Goal: Task Accomplishment & Management: Complete application form

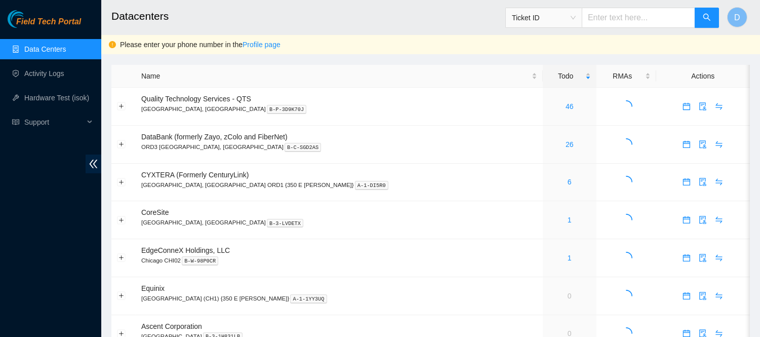
click at [388, 19] on h2 "Datacenters" at bounding box center [370, 16] width 518 height 32
click at [35, 69] on link "Activity Logs" at bounding box center [44, 73] width 40 height 8
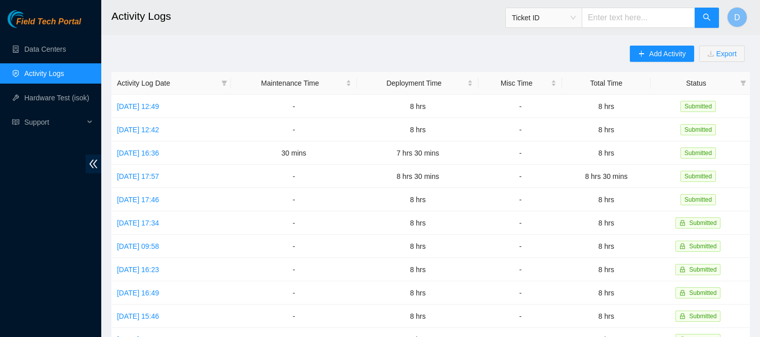
click at [353, 37] on main "Activity Logs Ticket ID D Add Activity Export Activity Log Date Maintenance Tim…" at bounding box center [430, 301] width 659 height 603
click at [662, 61] on button "Add Activity" at bounding box center [662, 54] width 64 height 16
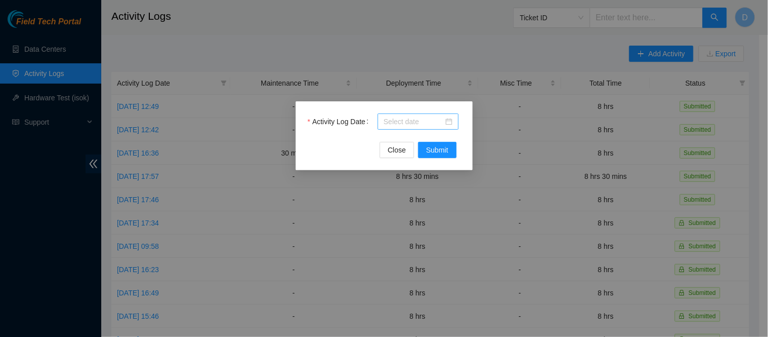
click at [416, 129] on div at bounding box center [418, 121] width 81 height 16
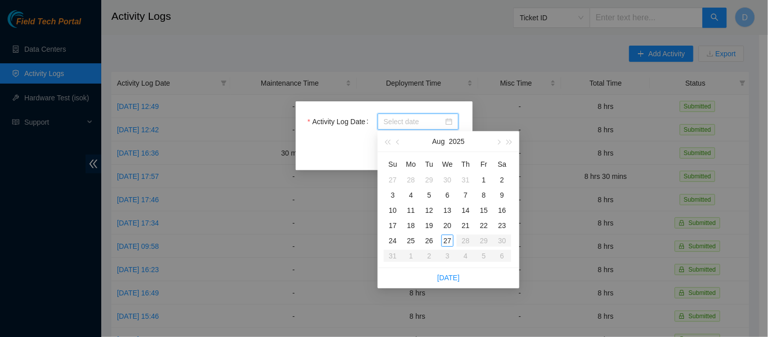
click at [417, 119] on input "Activity Log Date" at bounding box center [414, 121] width 60 height 11
type input "[DATE]"
click at [448, 239] on div "27" at bounding box center [447, 240] width 12 height 12
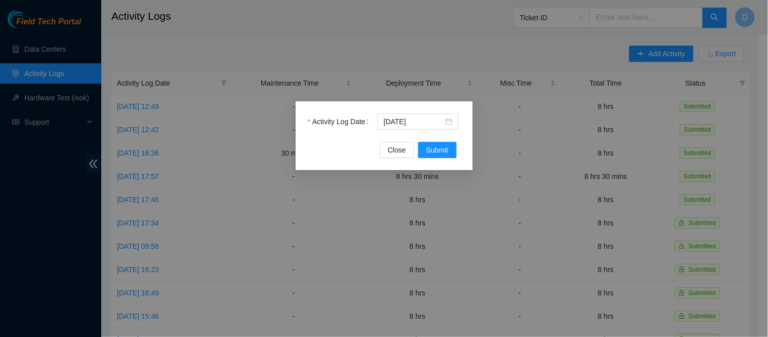
click at [341, 138] on div "Activity Log Date [DATE]" at bounding box center [384, 127] width 153 height 28
click at [439, 156] on button "Submit" at bounding box center [437, 150] width 38 height 16
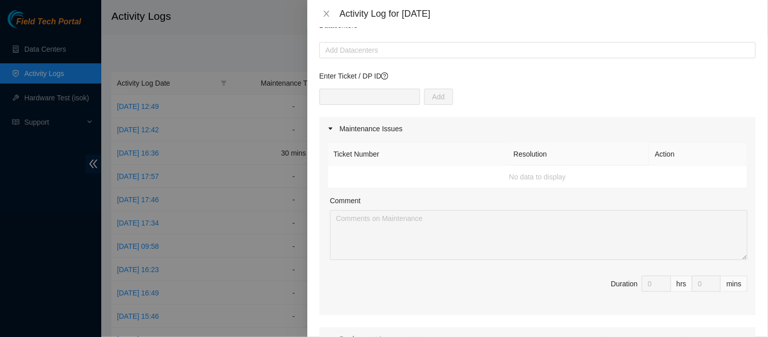
scroll to position [53, 0]
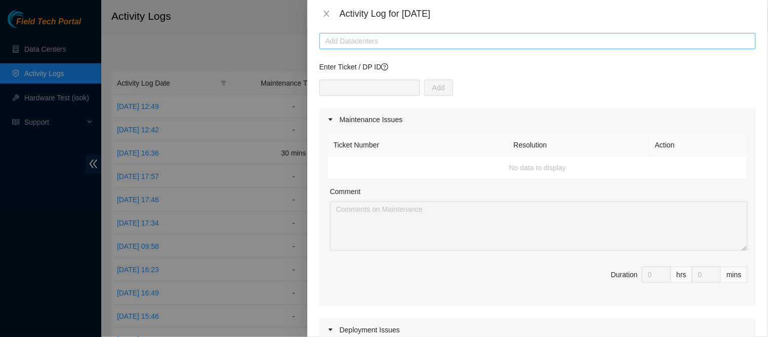
click at [421, 46] on div at bounding box center [537, 41] width 431 height 12
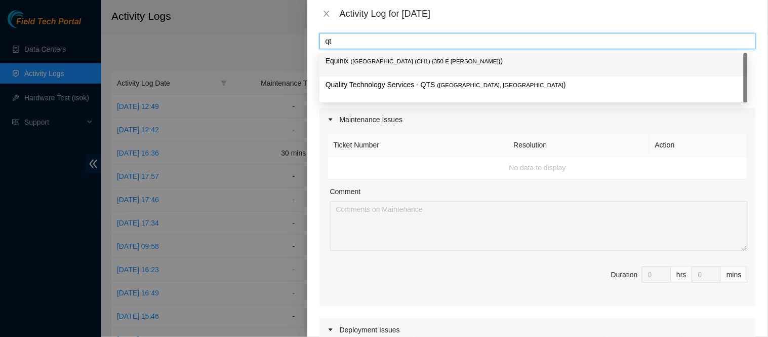
type input "qts"
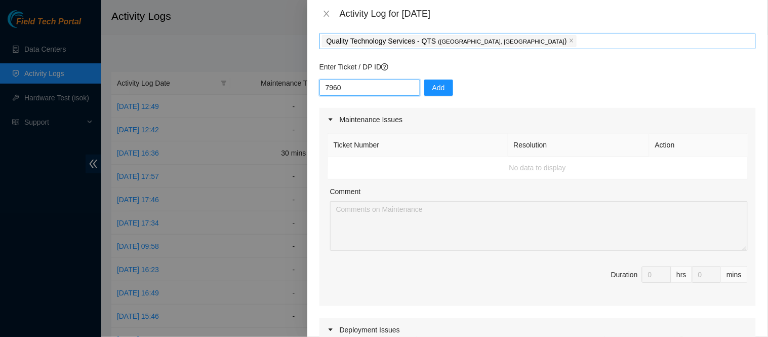
type input "79608"
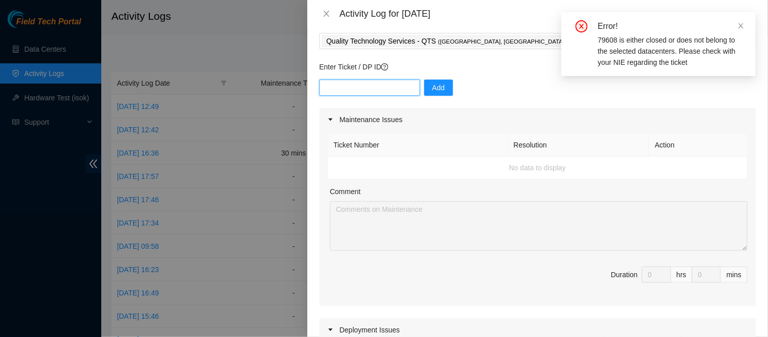
click at [381, 89] on input "text" at bounding box center [369, 87] width 101 height 16
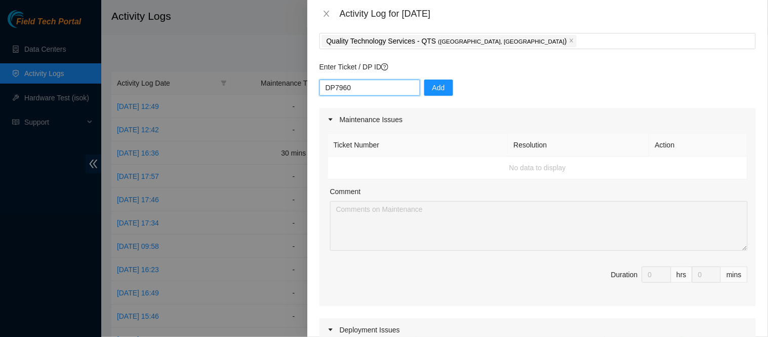
type input "DP79608"
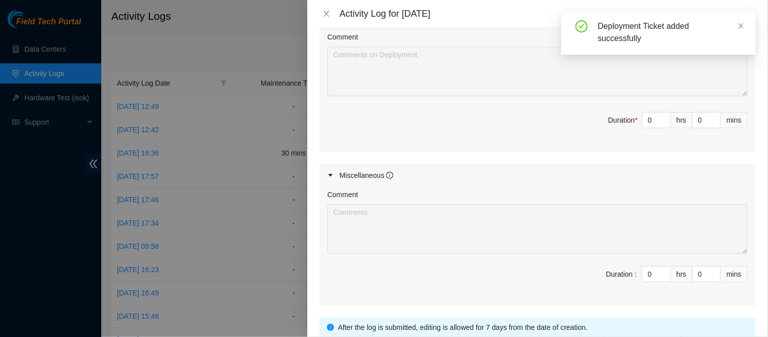
scroll to position [411, 0]
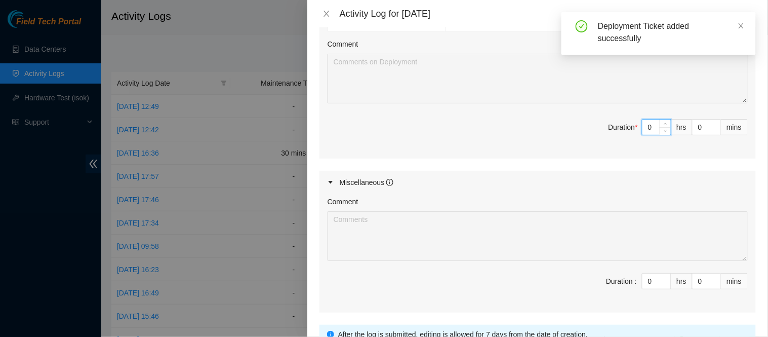
click at [648, 133] on input "0" at bounding box center [656, 126] width 28 height 15
type input "8"
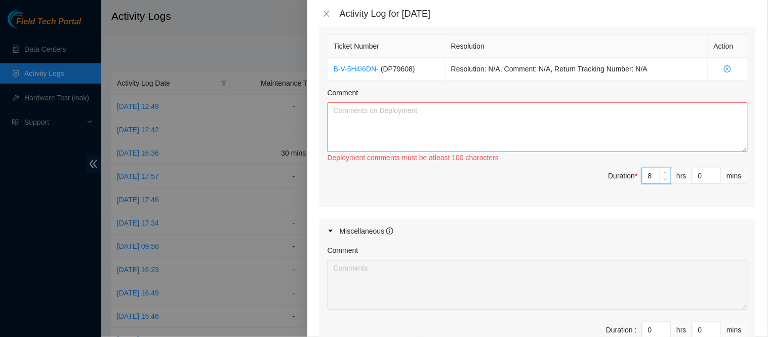
scroll to position [357, 0]
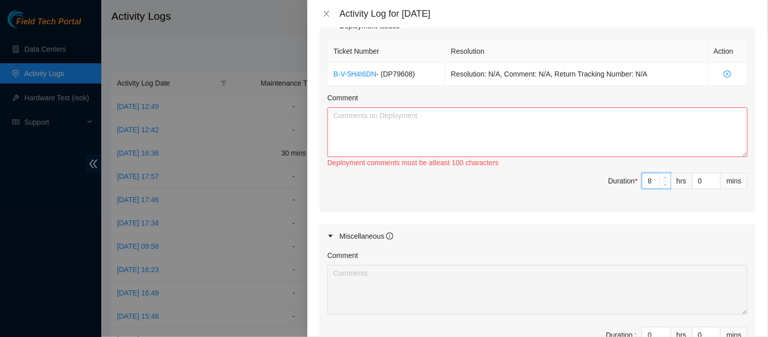
type input "8"
click at [496, 112] on textarea "Comment" at bounding box center [537, 132] width 420 height 50
paste textarea "DP79608 DP79607 DP79605 DP79604 DP77230 DP77231 DP77232 DP77234 DP77233 DP77235…"
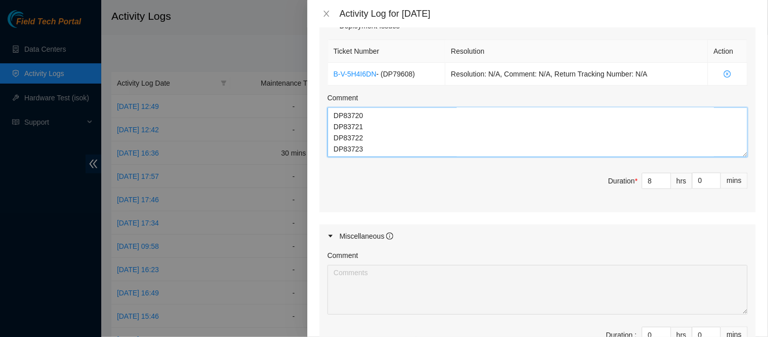
scroll to position [275, 0]
click at [441, 145] on textarea "copying remainder of DPs because it isn't worth the time to add each one indivi…" at bounding box center [537, 132] width 420 height 50
paste textarea "Prepared tor<>PP fiber bundles prepared remaining mgmt<>pp fiber bundles ran fi…"
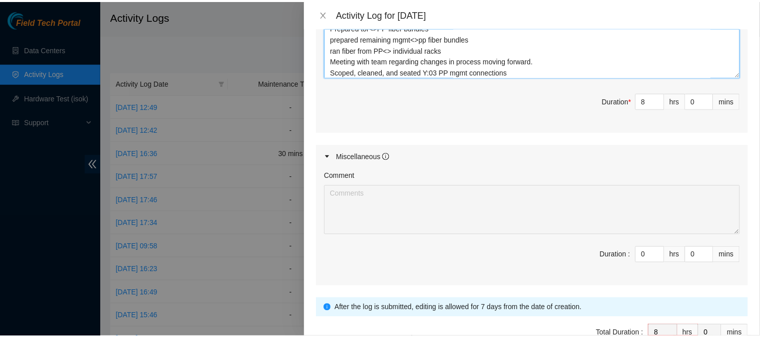
scroll to position [496, 0]
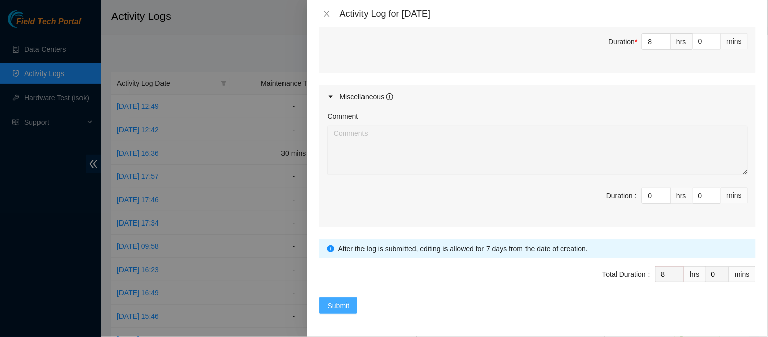
type textarea "copying remainder of DPs because it isn't worth the time to add each one indivi…"
click at [349, 307] on span "Submit" at bounding box center [338, 305] width 22 height 11
